Goal: Task Accomplishment & Management: Manage account settings

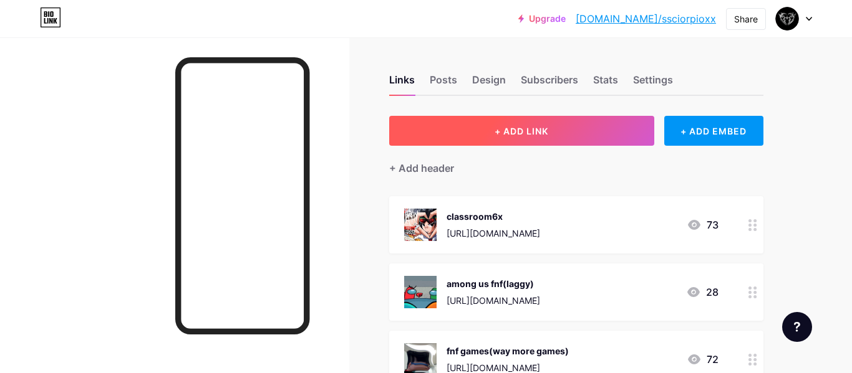
click at [464, 127] on button "+ ADD LINK" at bounding box center [521, 131] width 265 height 30
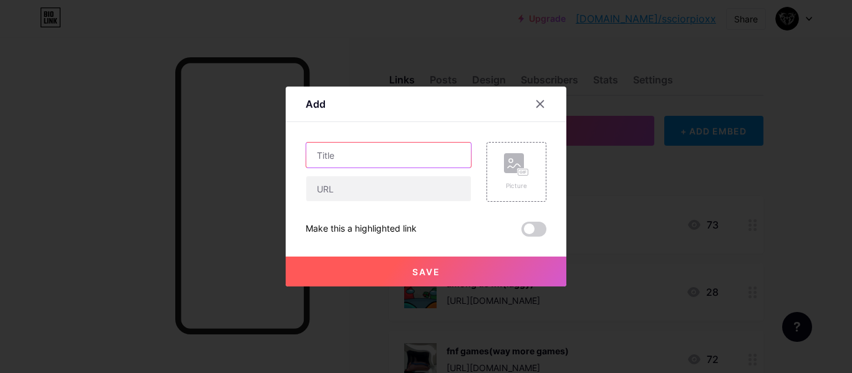
click at [385, 162] on input "text" at bounding box center [388, 155] width 165 height 25
type input "AJH vault"
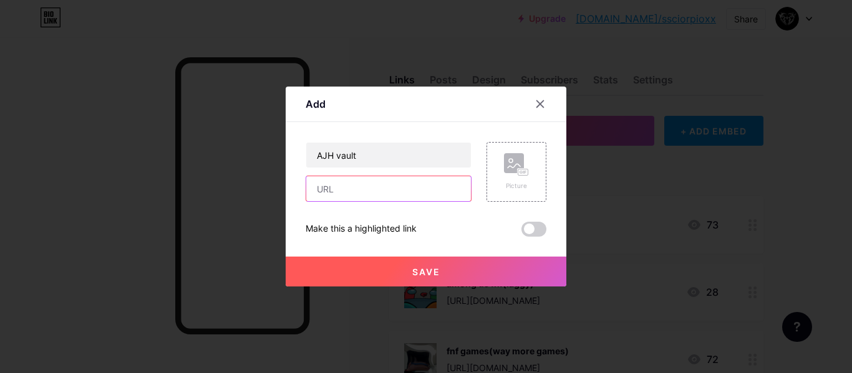
click at [397, 178] on input "text" at bounding box center [388, 188] width 165 height 25
paste input "[URL][DOMAIN_NAME]"
type input "[URL][DOMAIN_NAME]"
click at [500, 169] on div "Picture" at bounding box center [516, 172] width 60 height 60
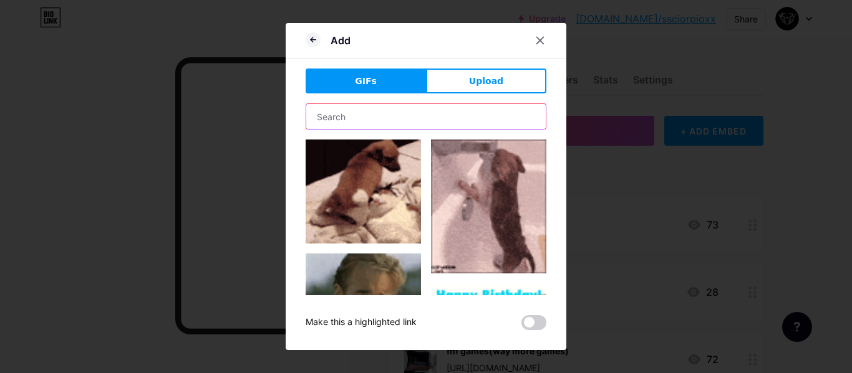
click at [380, 118] on input "text" at bounding box center [425, 116] width 239 height 25
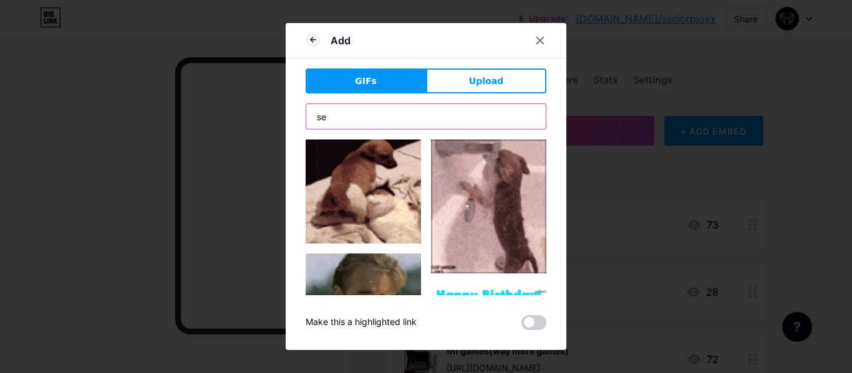
type input "s"
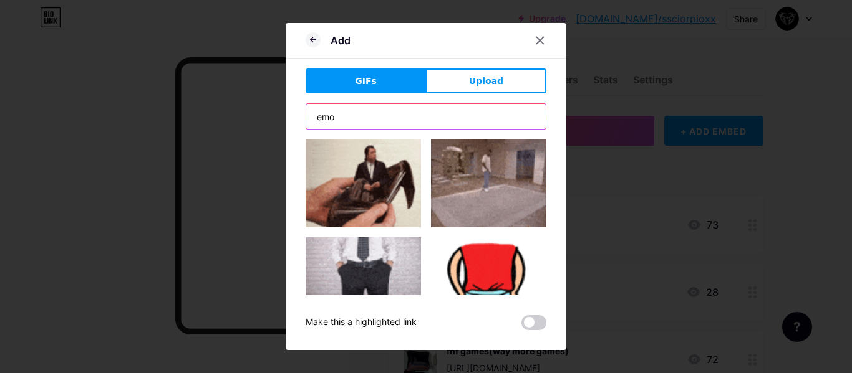
type input "emo"
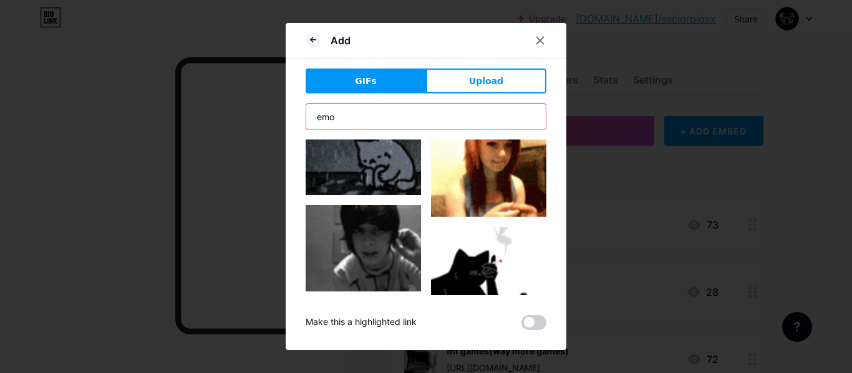
scroll to position [279, 0]
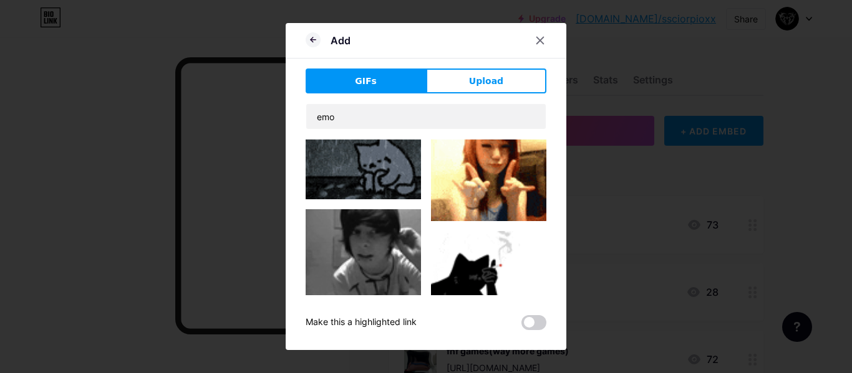
click at [389, 240] on img at bounding box center [362, 252] width 115 height 87
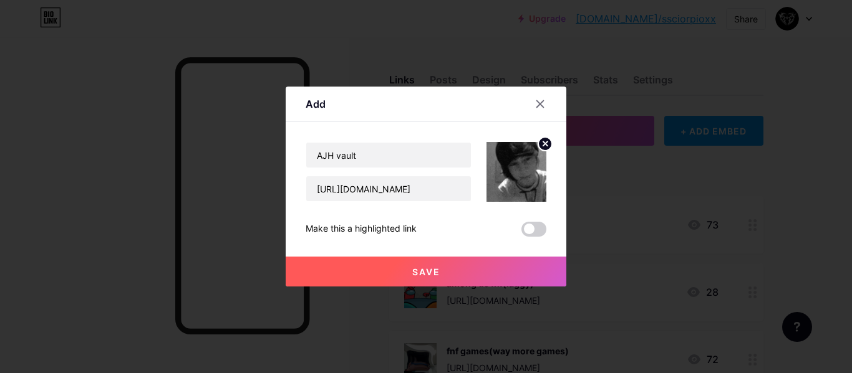
click at [496, 277] on button "Save" at bounding box center [426, 272] width 281 height 30
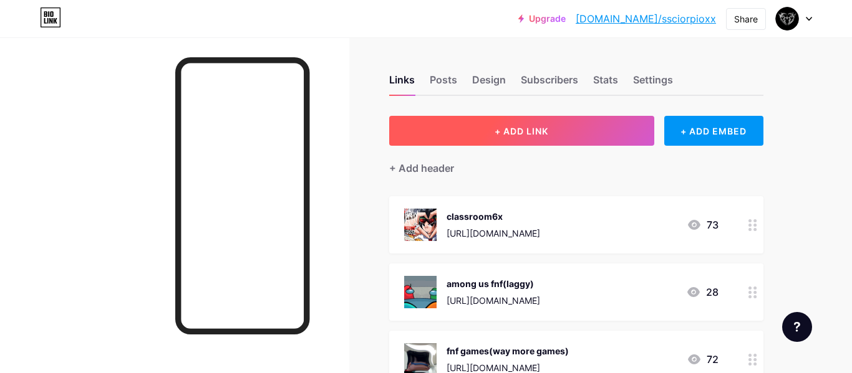
click at [479, 131] on button "+ ADD LINK" at bounding box center [521, 131] width 265 height 30
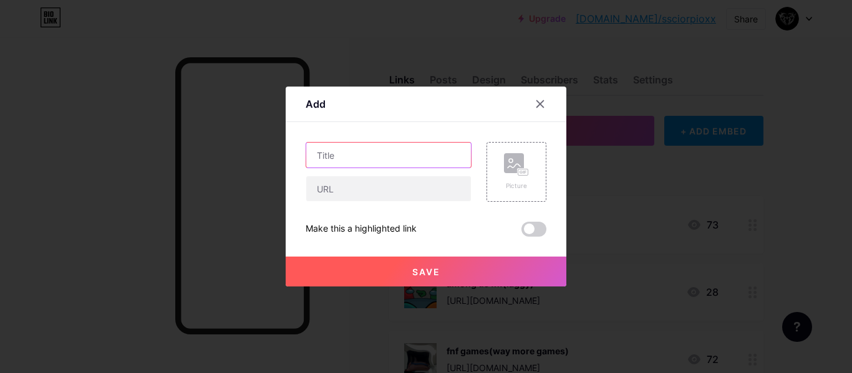
click at [418, 152] on input "text" at bounding box center [388, 155] width 165 height 25
type input "sakura"
click at [532, 171] on div "Picture" at bounding box center [516, 172] width 60 height 60
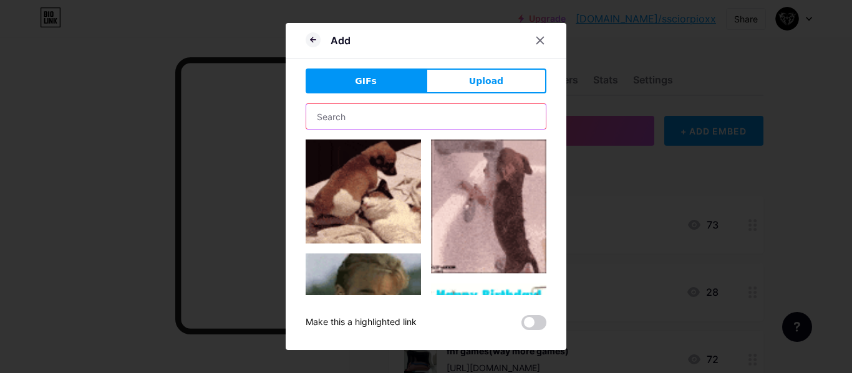
click at [372, 110] on input "text" at bounding box center [425, 116] width 239 height 25
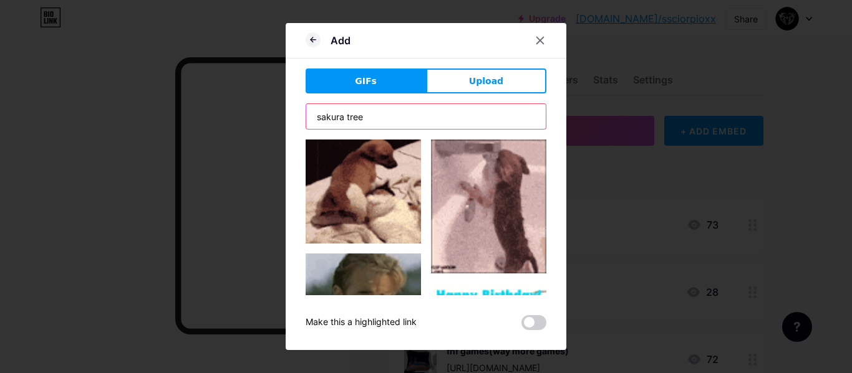
type input "sakura tree"
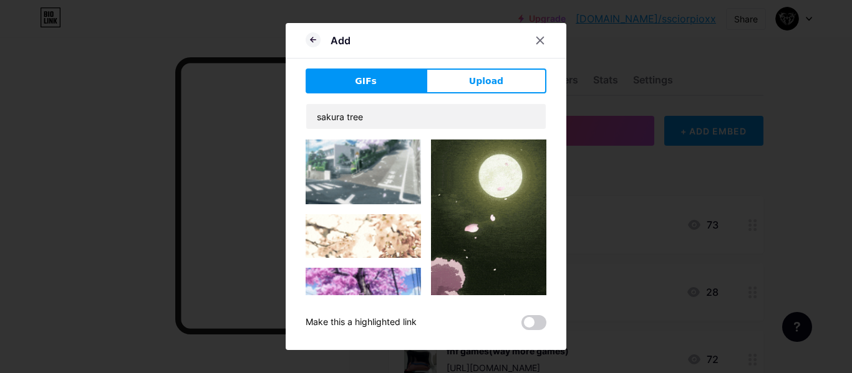
click at [383, 282] on img at bounding box center [362, 300] width 115 height 65
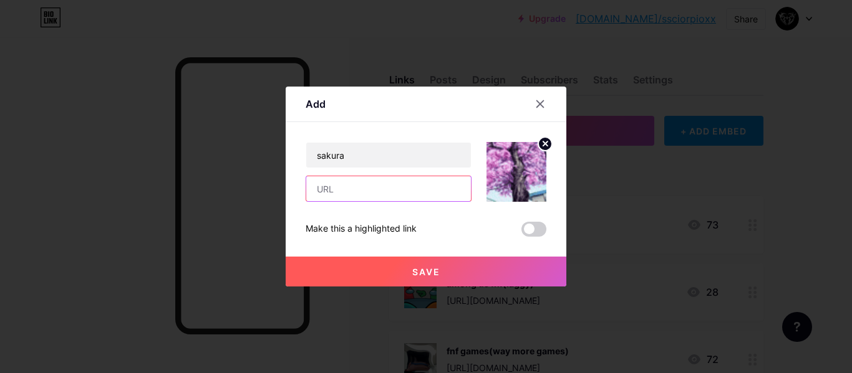
click at [461, 185] on input "text" at bounding box center [388, 188] width 165 height 25
paste input "[URL][DOMAIN_NAME]"
type input "[URL][DOMAIN_NAME]"
click at [502, 271] on button "Save" at bounding box center [426, 272] width 281 height 30
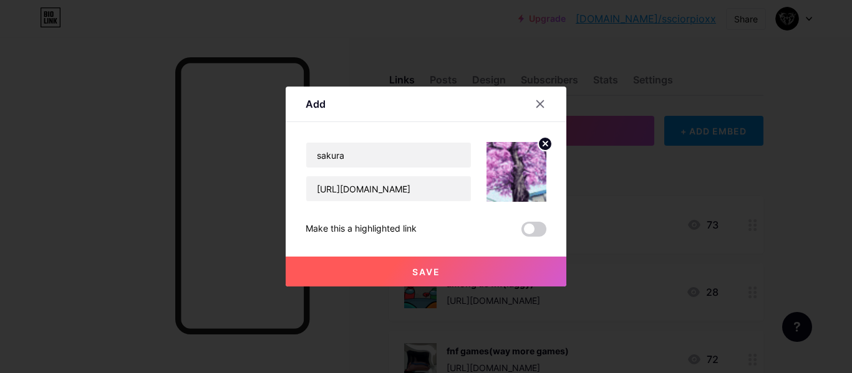
scroll to position [0, 0]
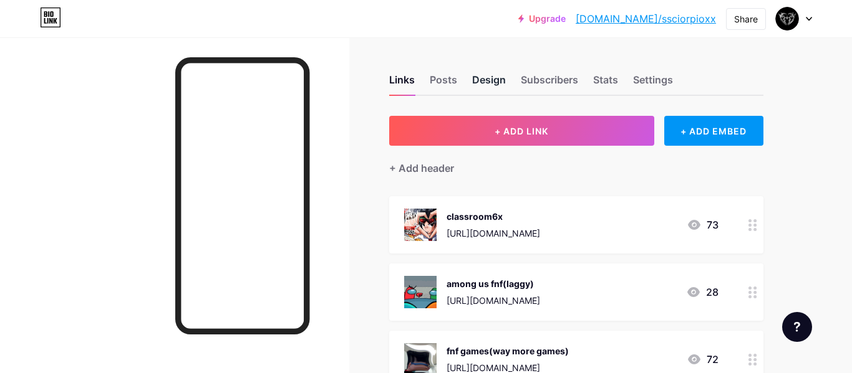
click at [484, 81] on div "Design" at bounding box center [489, 83] width 34 height 22
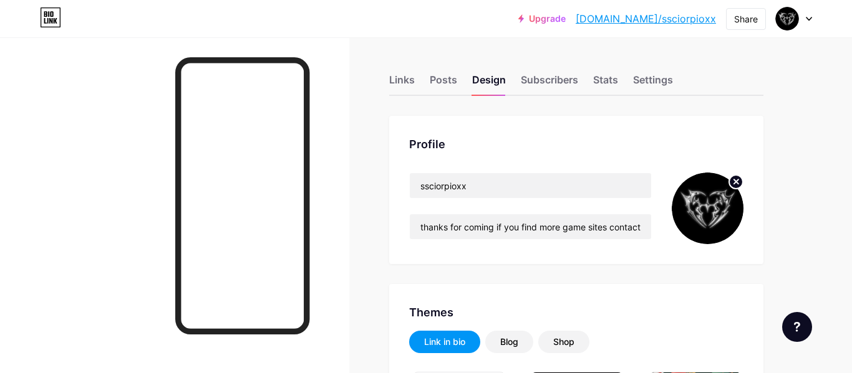
type input "#0d0d0d"
type input "#ffffff"
click at [716, 201] on img at bounding box center [707, 209] width 72 height 72
click at [729, 181] on circle at bounding box center [736, 182] width 14 height 14
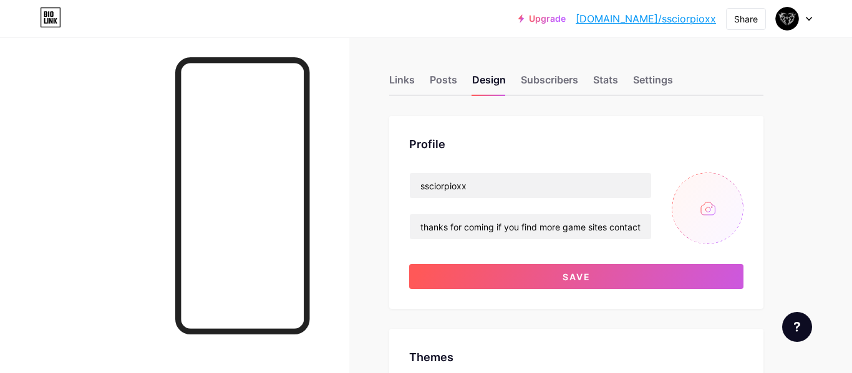
click at [711, 196] on input "file" at bounding box center [707, 209] width 72 height 72
type input "C:\fakepath\download (18).jpeg"
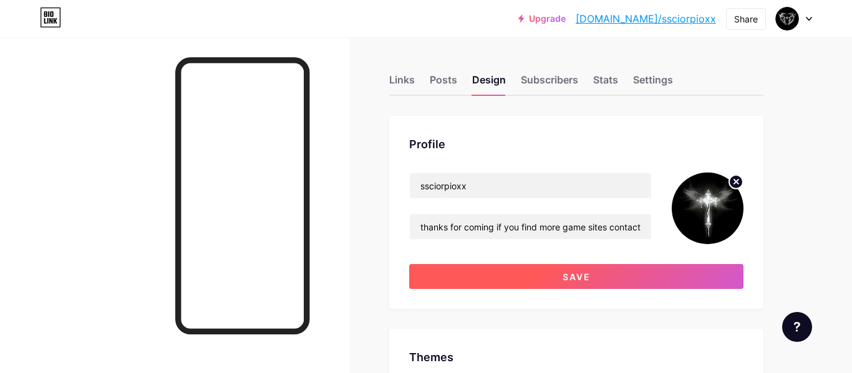
click at [582, 282] on button "Save" at bounding box center [576, 276] width 334 height 25
type input "#ffffff"
